Goal: Transaction & Acquisition: Purchase product/service

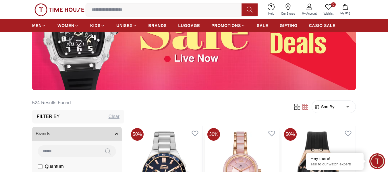
scroll to position [172, 0]
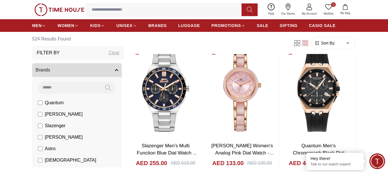
click at [328, 44] on span "Sort By:" at bounding box center [328, 43] width 16 height 6
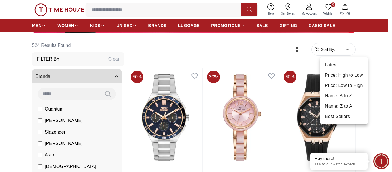
click at [339, 84] on li "Price: Low to High" at bounding box center [343, 85] width 47 height 10
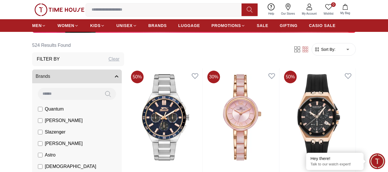
type input "*"
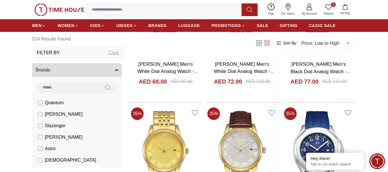
scroll to position [1809, 0]
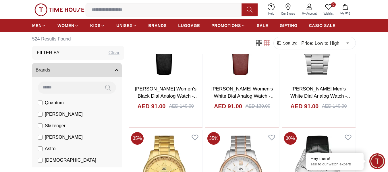
scroll to position [2957, 0]
